Goal: Transaction & Acquisition: Purchase product/service

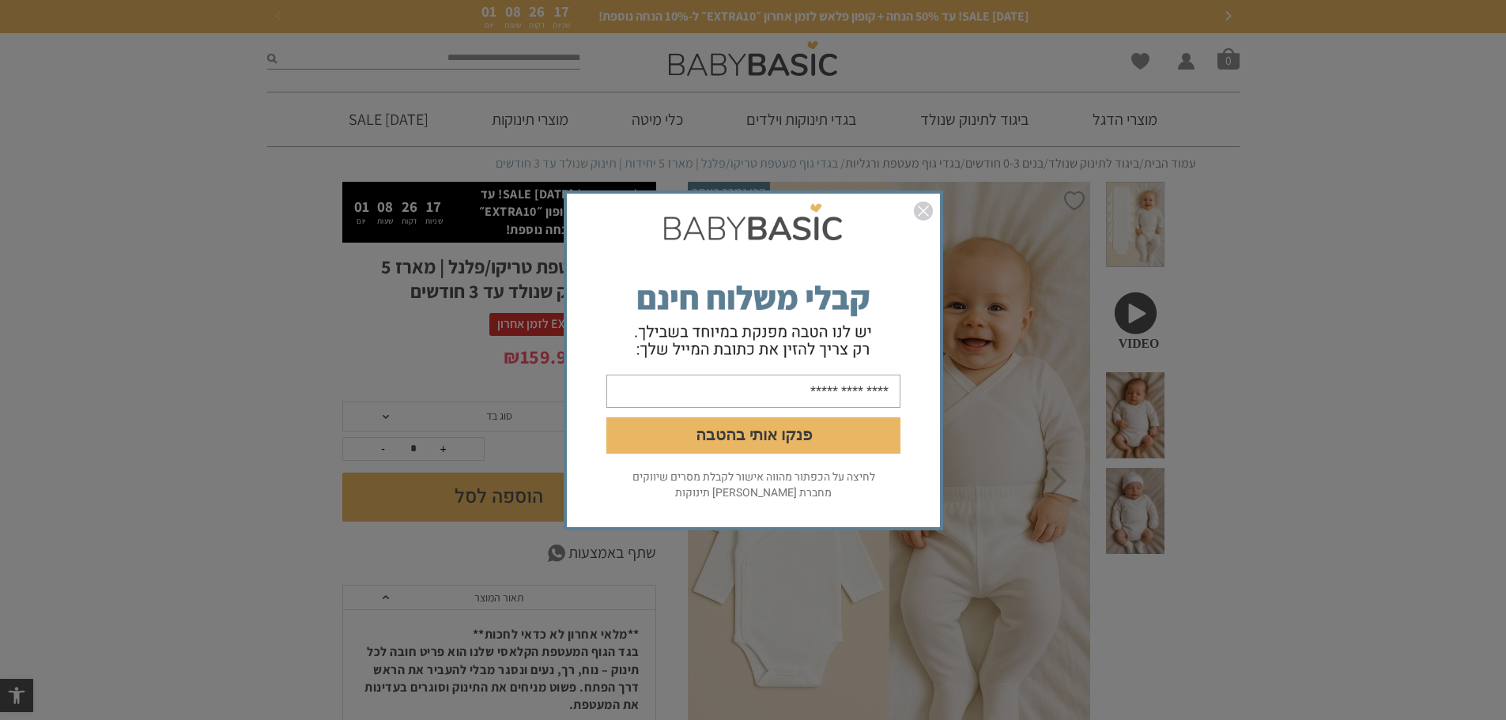
click at [922, 208] on img "סגור" at bounding box center [923, 211] width 19 height 19
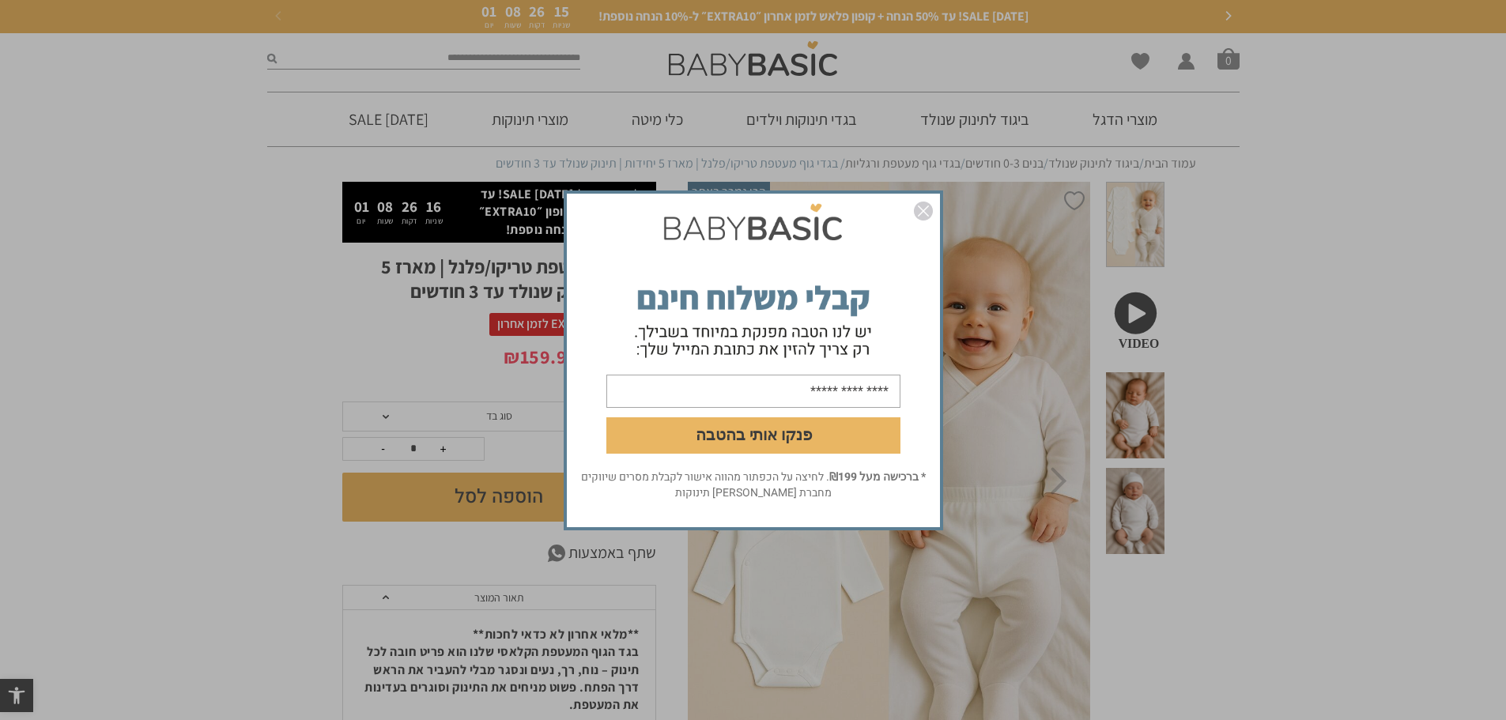
click at [922, 206] on img "סגור" at bounding box center [923, 211] width 19 height 19
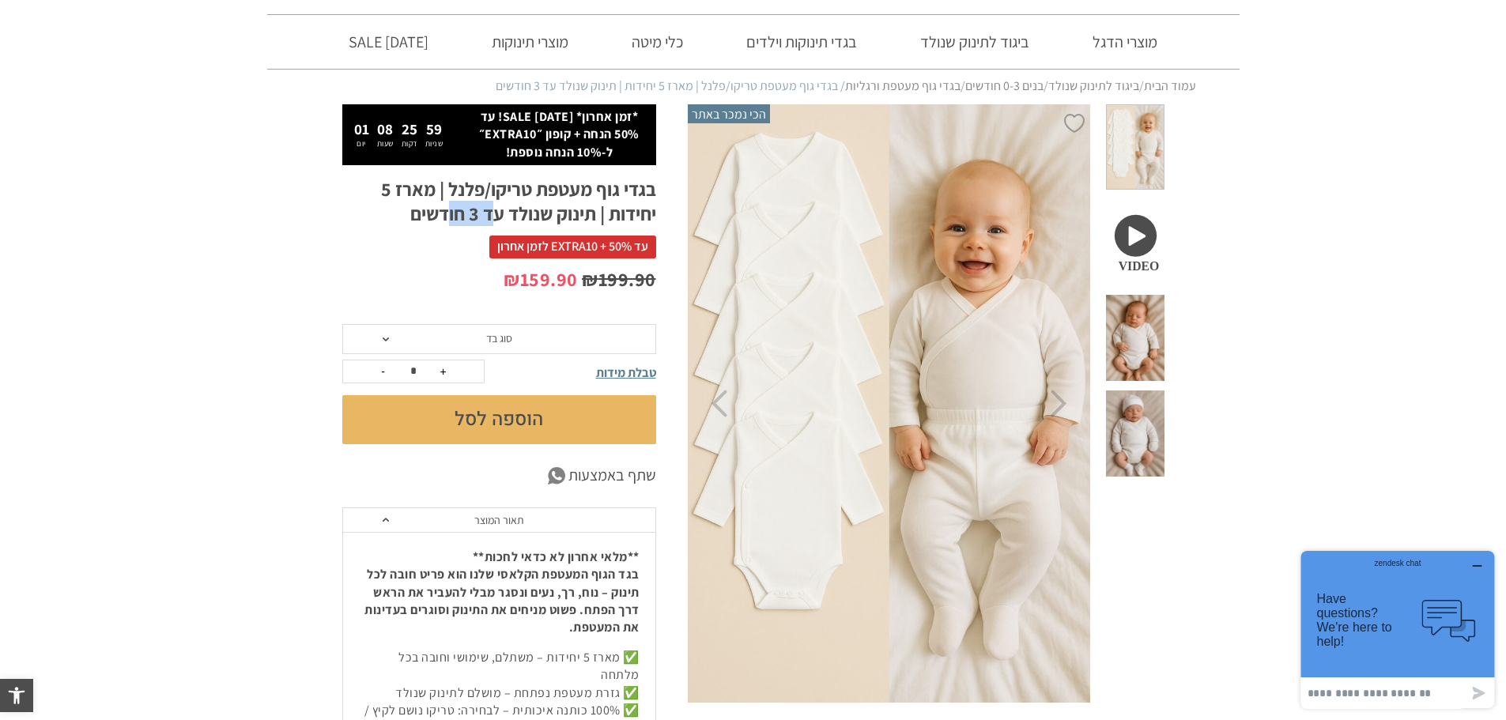
drag, startPoint x: 496, startPoint y: 212, endPoint x: 443, endPoint y: 213, distance: 52.2
click at [443, 213] on h1 "בגדי גוף מעטפת טריקו/פלנל | מארז 5 יחידות | תינוק שנולד עד 3 חודשים" at bounding box center [499, 201] width 314 height 49
click at [442, 213] on h1 "בגדי גוף מעטפת טריקו/פלנל | מארז 5 יחידות | תינוק שנולד עד 3 חודשים" at bounding box center [499, 201] width 314 height 49
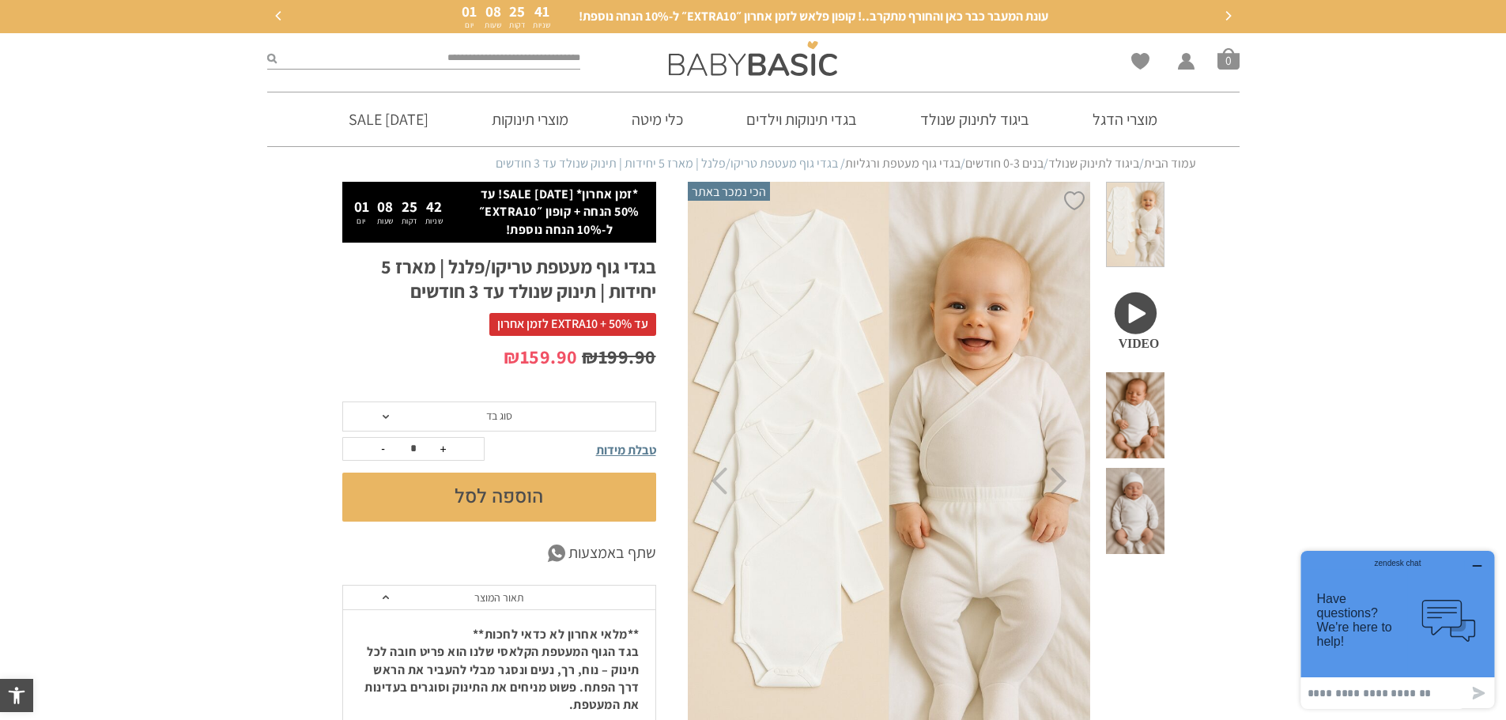
click at [622, 451] on span "טבלת מידות" at bounding box center [626, 450] width 60 height 17
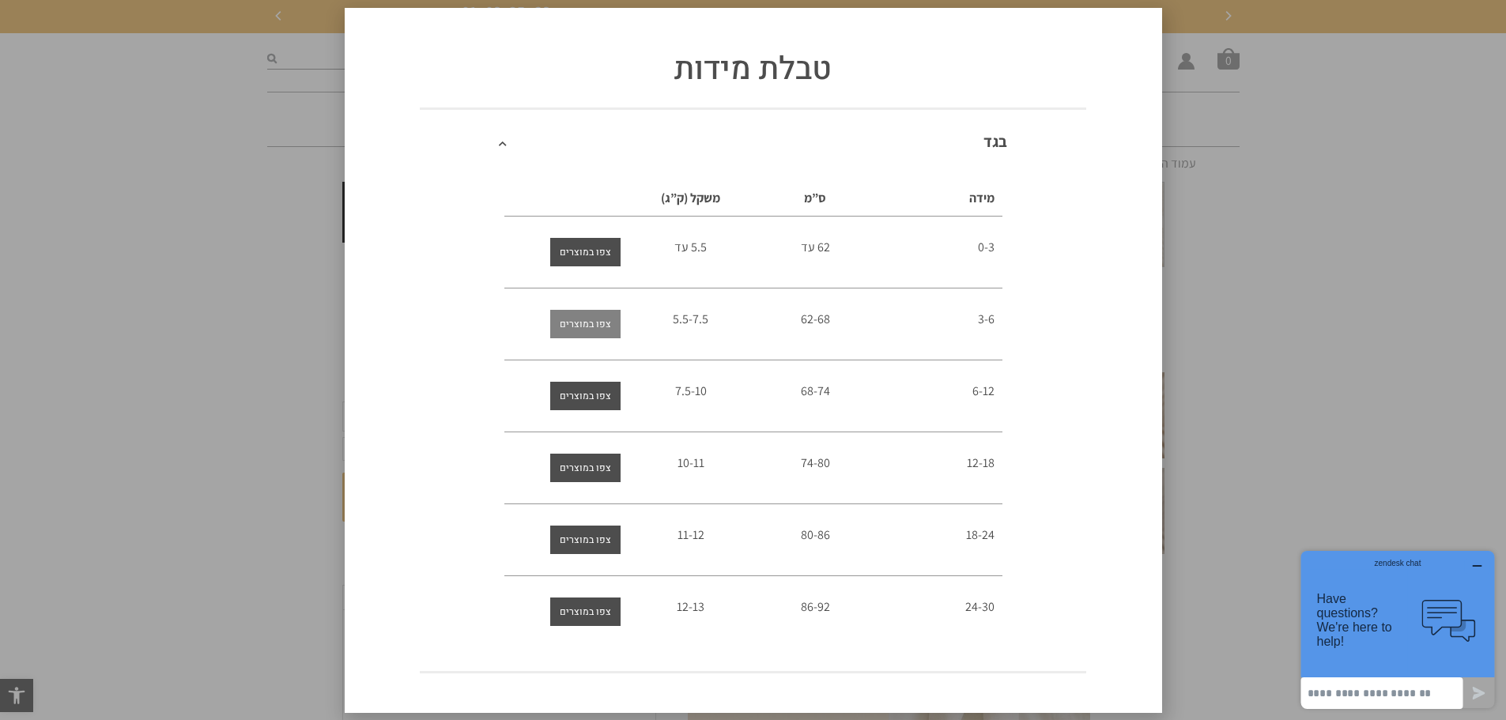
click at [601, 326] on span "צפו במוצרים" at bounding box center [585, 324] width 51 height 28
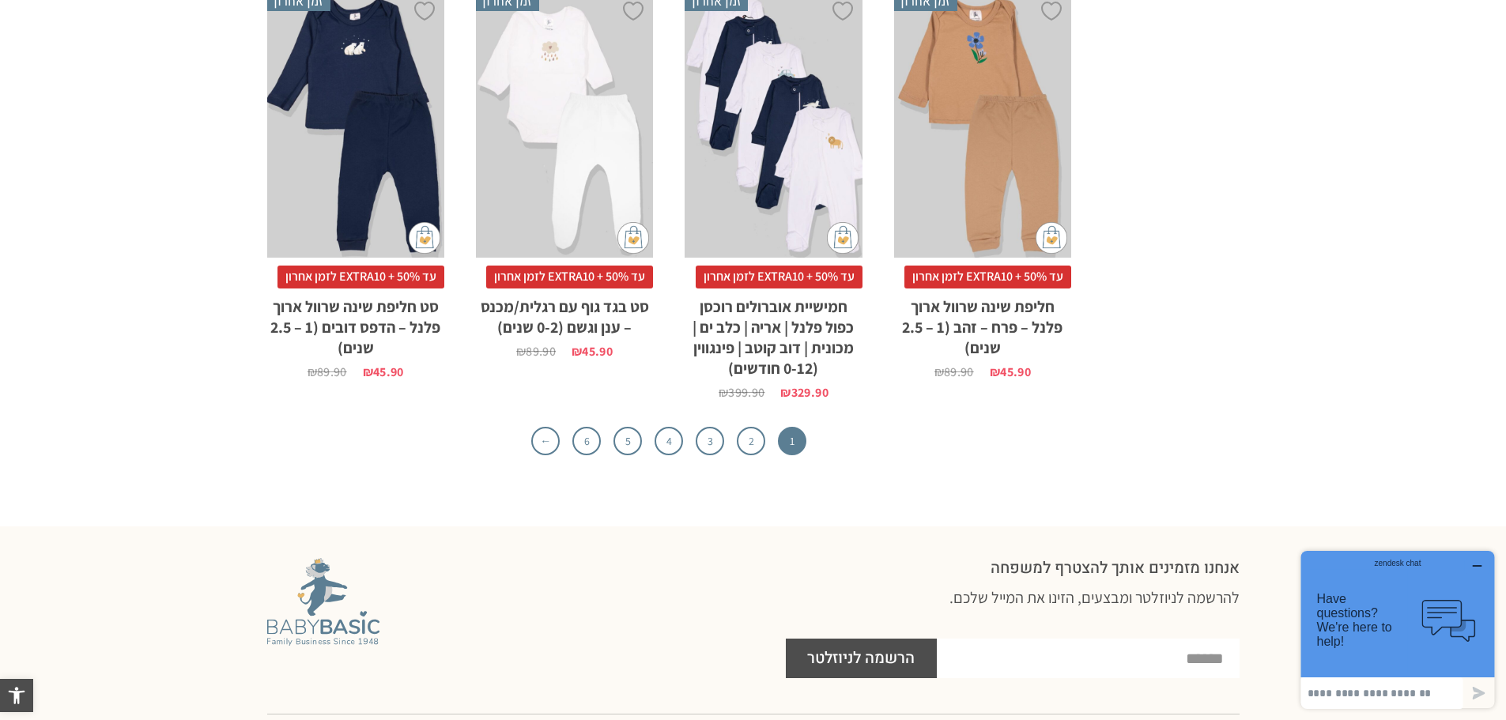
scroll to position [5136, 0]
